Goal: Entertainment & Leisure: Consume media (video, audio)

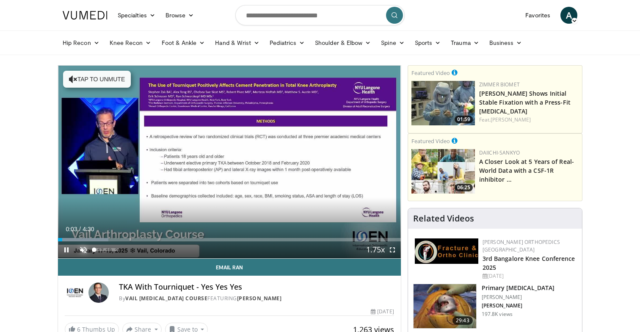
click at [82, 253] on span "Video Player" at bounding box center [83, 249] width 17 height 17
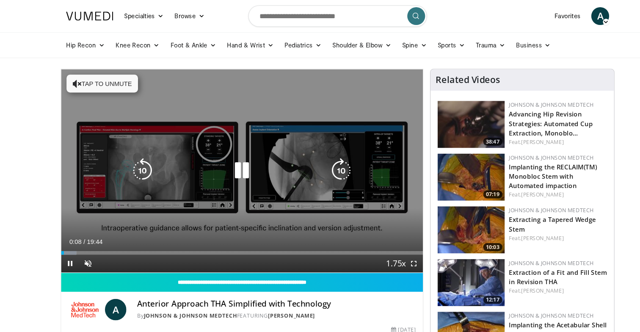
click at [82, 78] on button "Tap to unmute" at bounding box center [97, 79] width 68 height 17
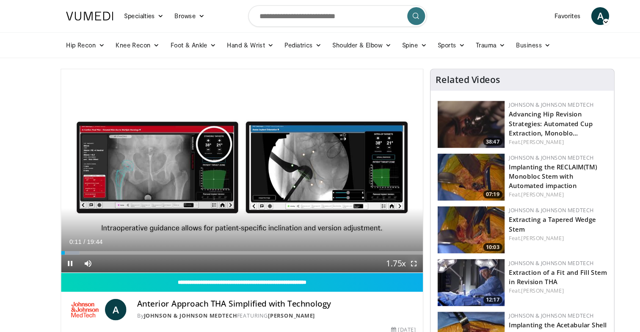
click at [393, 252] on span "Video Player" at bounding box center [392, 249] width 17 height 17
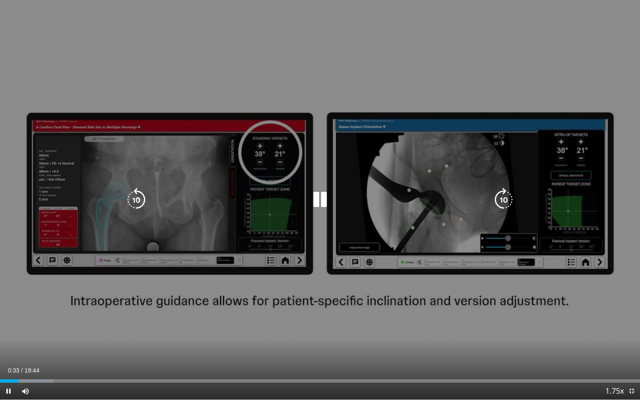
click at [366, 264] on div "10 seconds Tap to unmute" at bounding box center [320, 200] width 640 height 400
